Goal: Find specific page/section: Find specific page/section

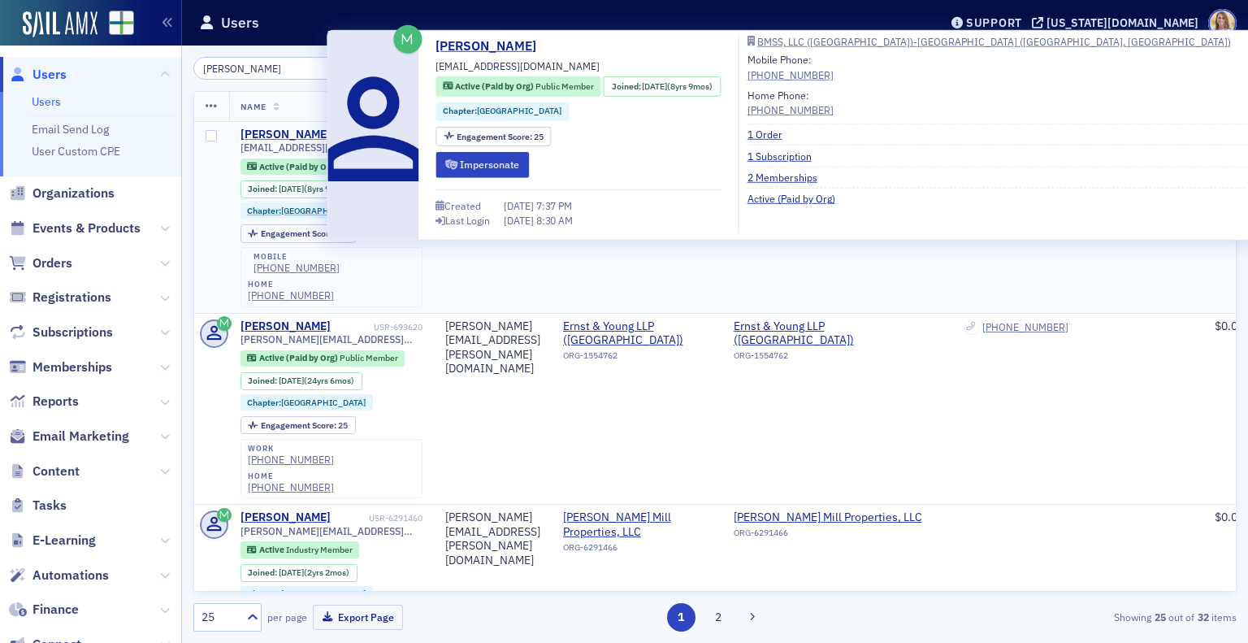
type input "[PERSON_NAME]"
click at [299, 128] on div "[PERSON_NAME]" at bounding box center [285, 135] width 90 height 15
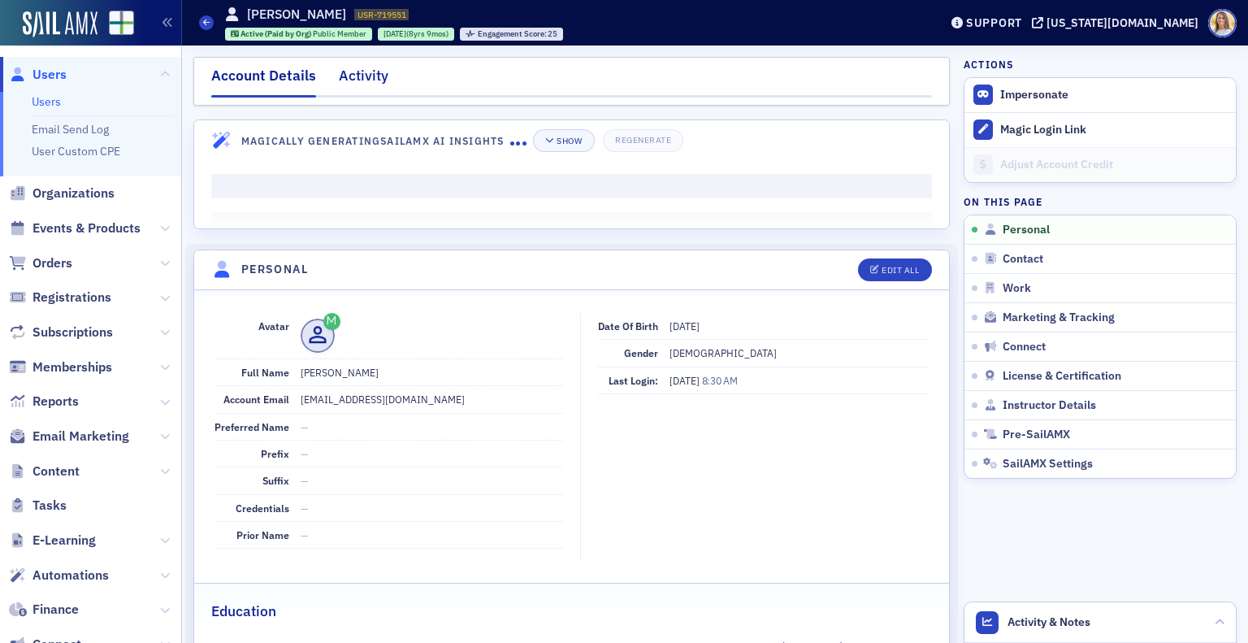
click at [359, 75] on div "Activity" at bounding box center [364, 80] width 50 height 30
